Goal: Task Accomplishment & Management: Use online tool/utility

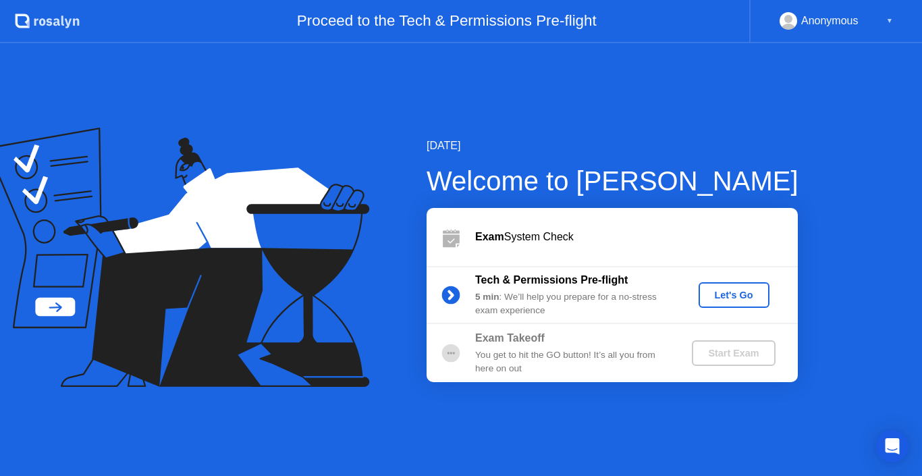
click at [722, 299] on div "Let's Go" at bounding box center [734, 295] width 60 height 11
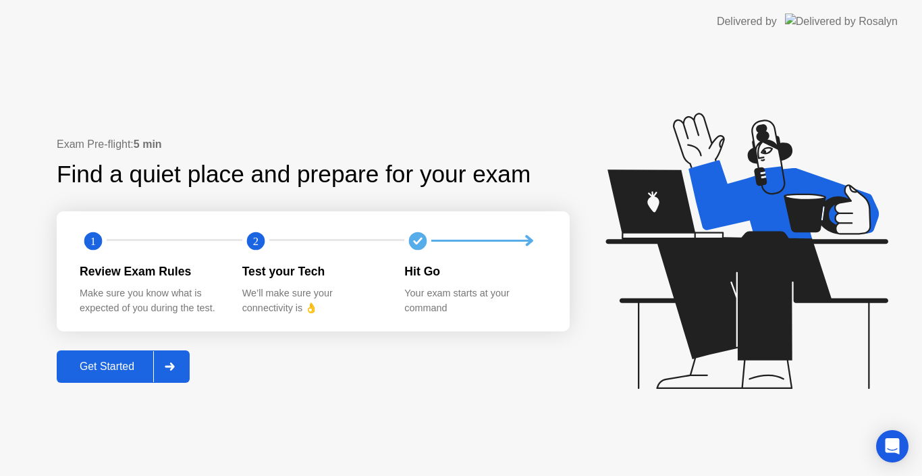
click at [175, 373] on div at bounding box center [169, 366] width 32 height 31
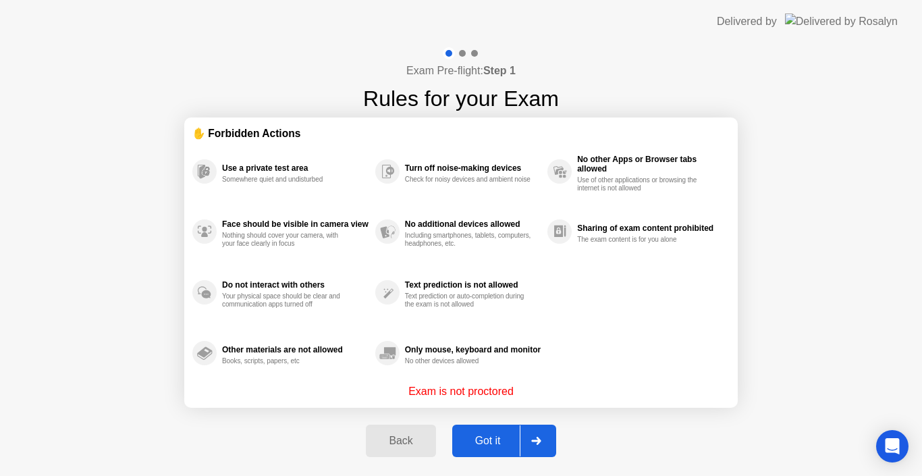
click at [518, 441] on div "Got it" at bounding box center [487, 441] width 63 height 12
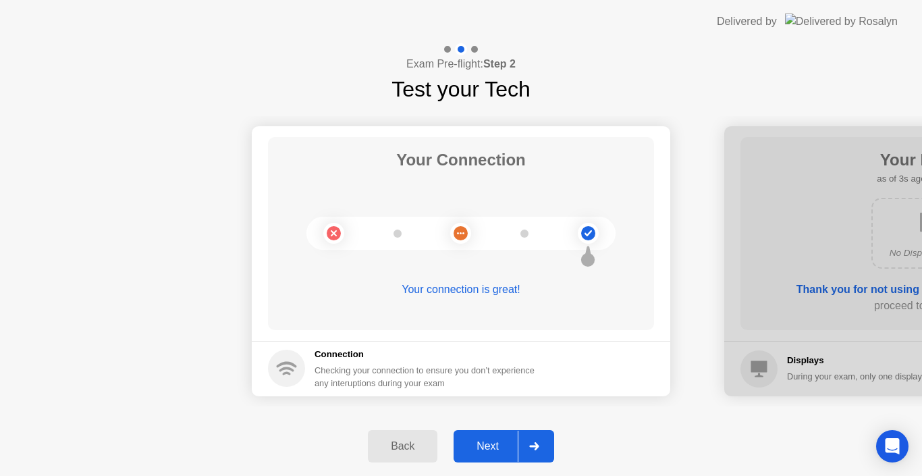
click at [519, 441] on div at bounding box center [534, 446] width 32 height 31
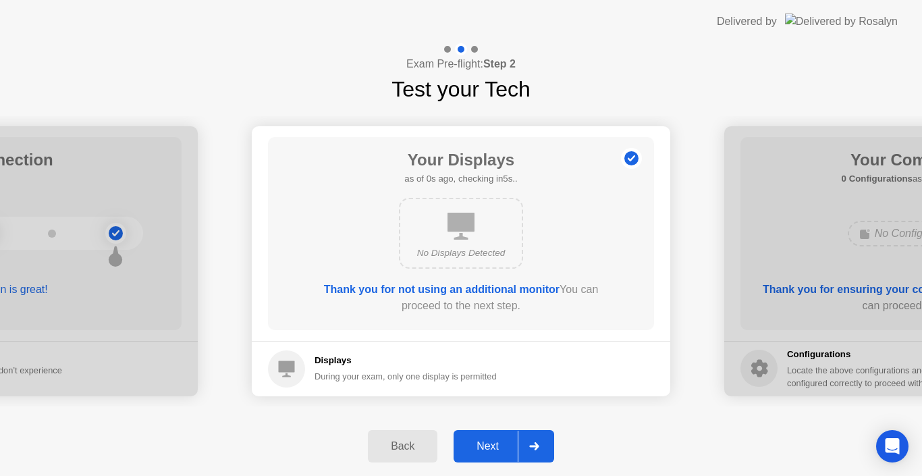
click at [519, 441] on div at bounding box center [534, 446] width 32 height 31
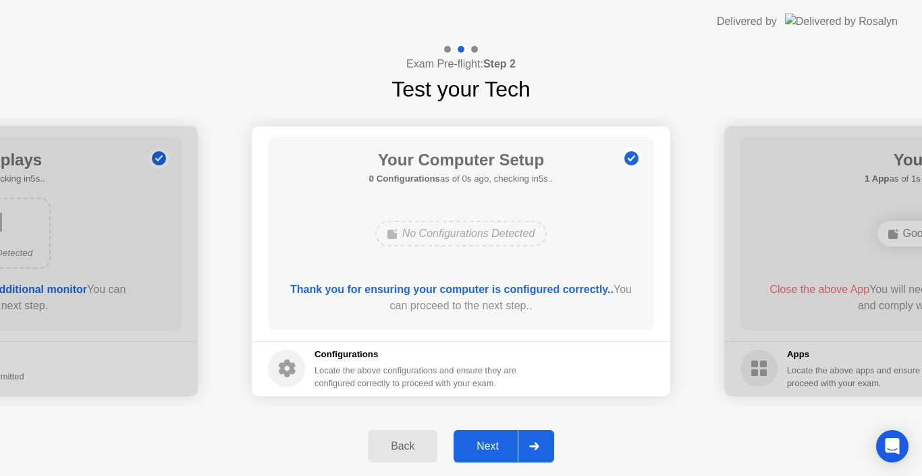
click at [519, 441] on div at bounding box center [534, 446] width 32 height 31
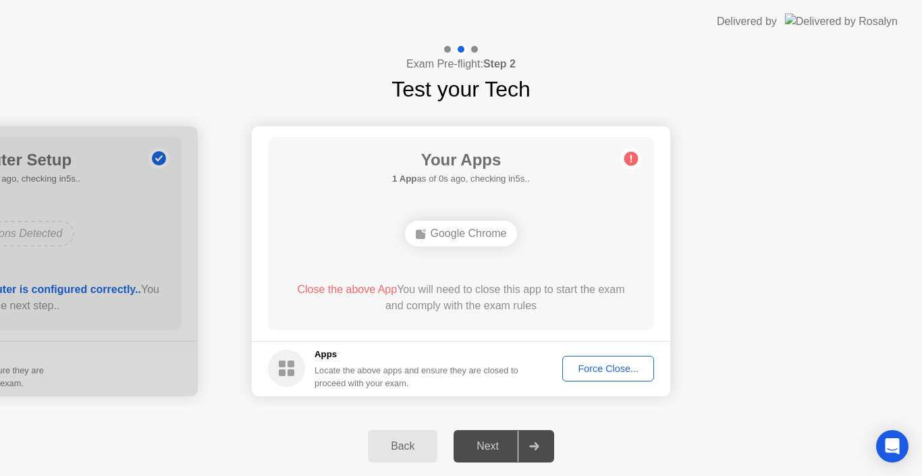
click at [604, 374] on div "Force Close..." at bounding box center [608, 368] width 82 height 11
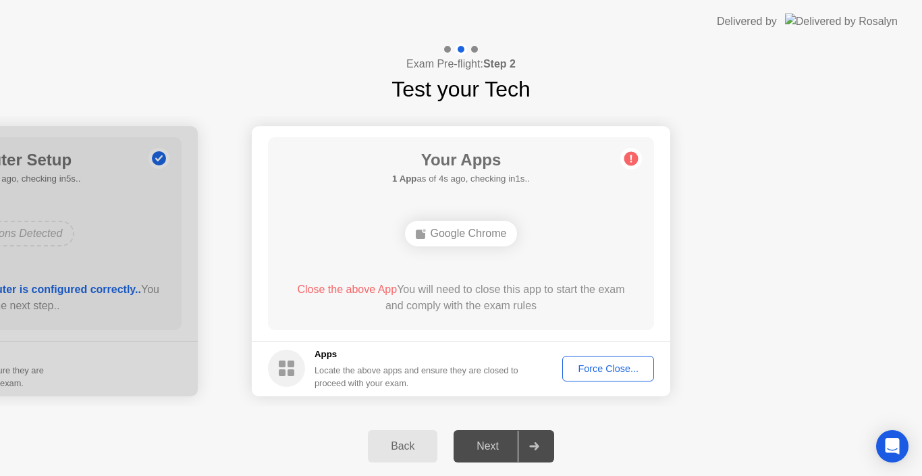
click at [609, 366] on div "Force Close..." at bounding box center [608, 368] width 82 height 11
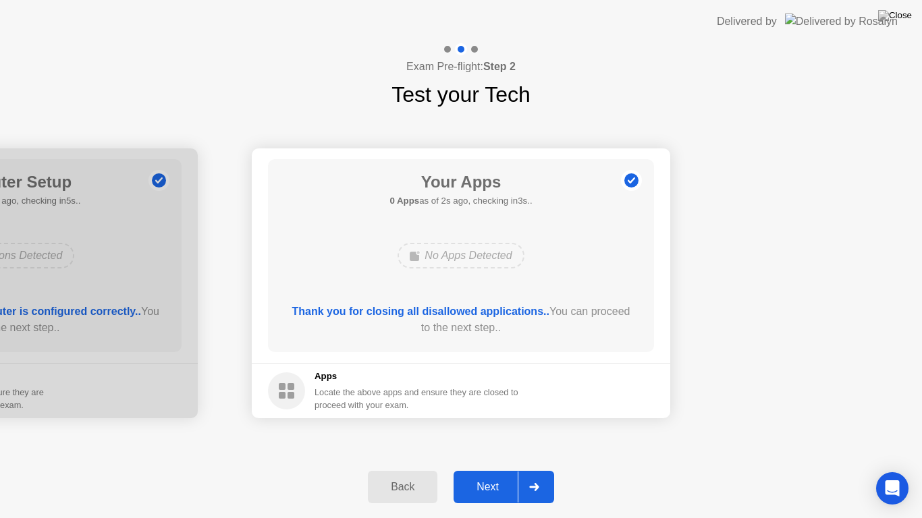
click at [516, 475] on div "Next" at bounding box center [488, 487] width 60 height 12
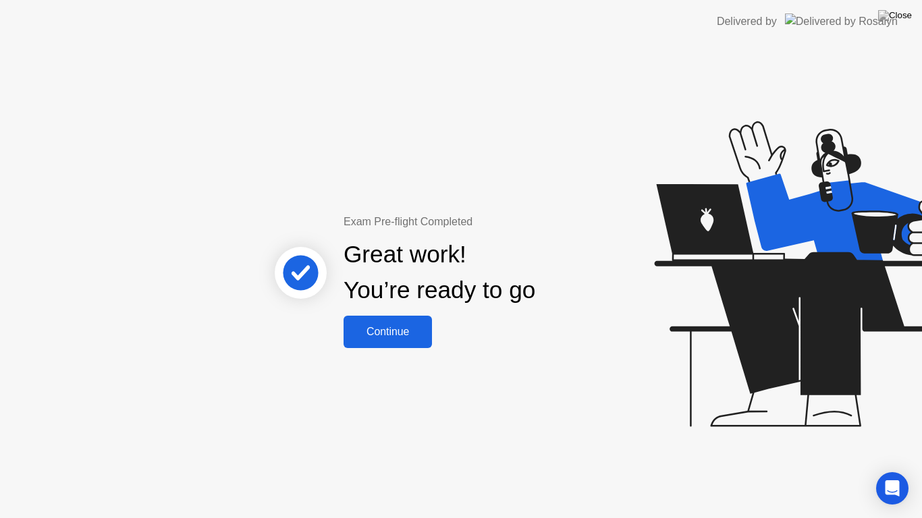
click at [410, 338] on div "Continue" at bounding box center [388, 332] width 80 height 12
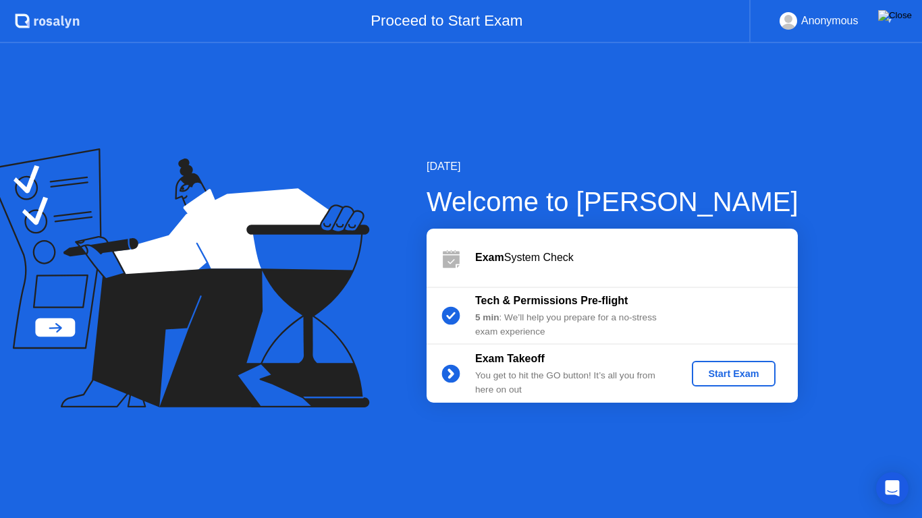
click at [910, 19] on img at bounding box center [895, 15] width 34 height 11
